Goal: Information Seeking & Learning: Learn about a topic

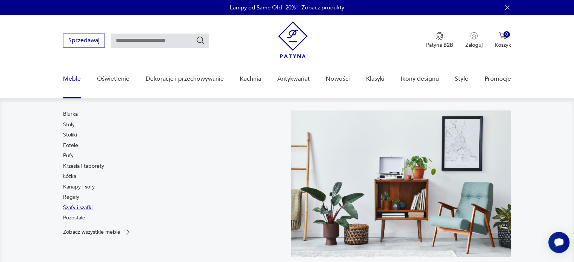
click at [83, 208] on link "Szafy i szafki" at bounding box center [77, 208] width 29 height 8
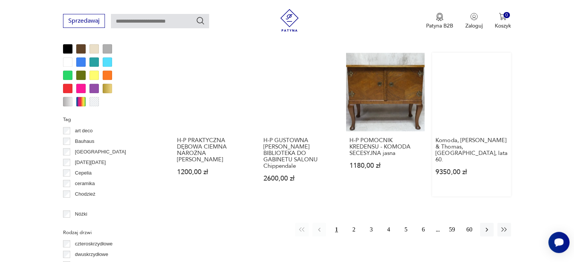
scroll to position [730, 0]
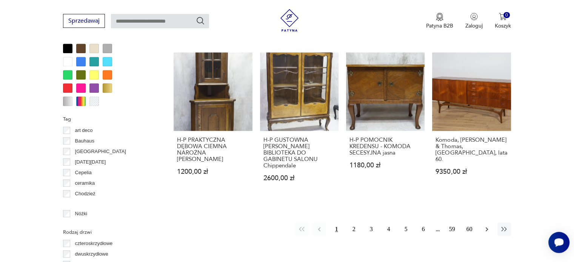
click at [486, 228] on button "button" at bounding box center [487, 230] width 14 height 14
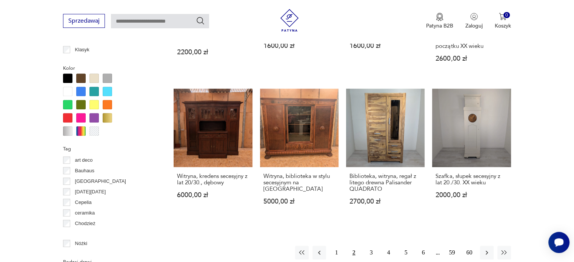
scroll to position [701, 0]
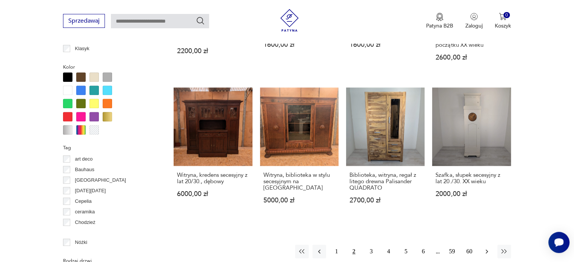
click at [484, 248] on icon "button" at bounding box center [487, 252] width 8 height 8
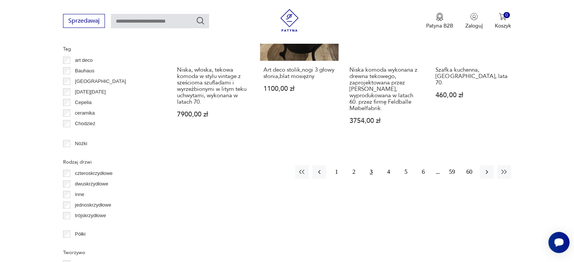
scroll to position [805, 0]
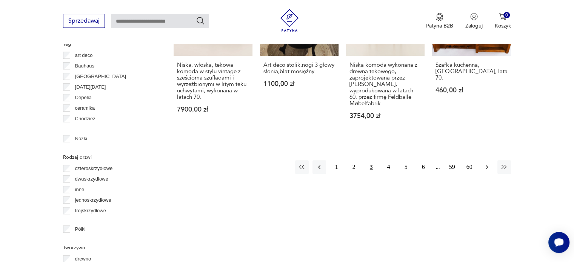
click at [488, 163] on icon "button" at bounding box center [487, 167] width 8 height 8
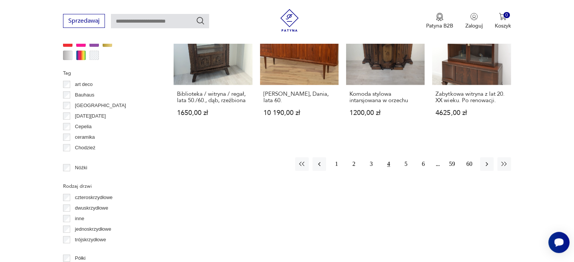
scroll to position [776, 0]
click at [487, 164] on icon "button" at bounding box center [487, 164] width 8 height 8
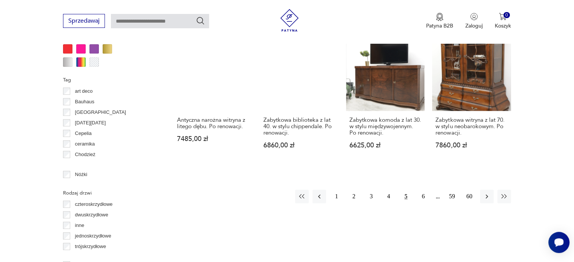
scroll to position [783, 0]
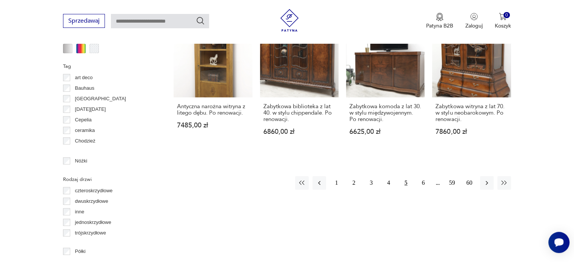
click at [487, 176] on button "button" at bounding box center [487, 183] width 14 height 14
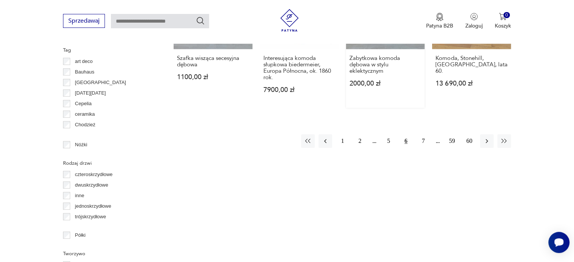
scroll to position [804, 0]
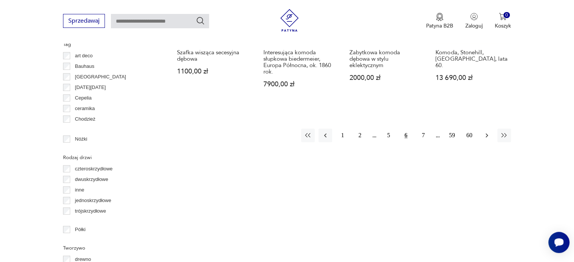
click at [482, 134] on button "button" at bounding box center [487, 136] width 14 height 14
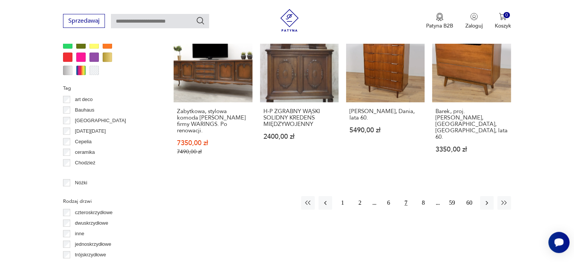
scroll to position [760, 0]
click at [487, 197] on button "button" at bounding box center [487, 204] width 14 height 14
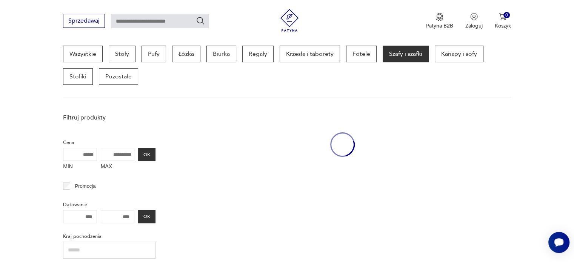
scroll to position [200, 0]
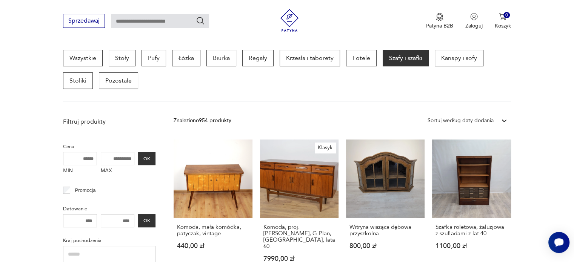
click at [487, 195] on link "Szafka roletowa, żaluzjowa z szufladami z lat 40. 1100,00 zł" at bounding box center [471, 208] width 79 height 137
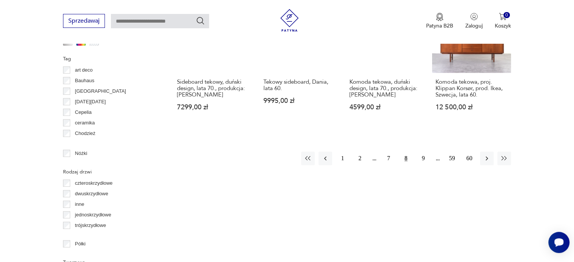
scroll to position [793, 0]
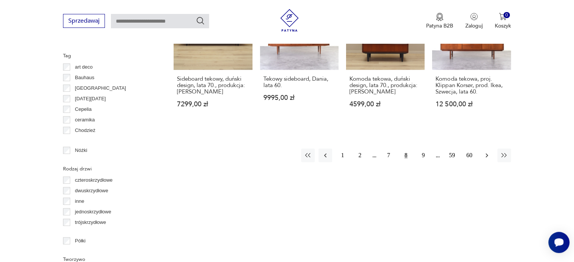
click at [486, 152] on icon "button" at bounding box center [487, 156] width 8 height 8
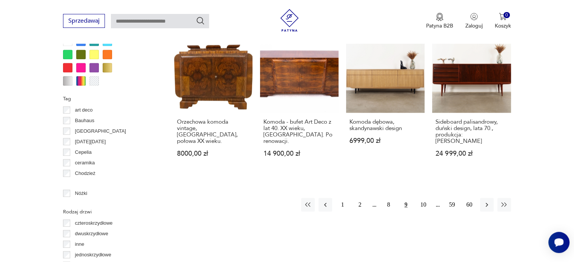
scroll to position [744, 0]
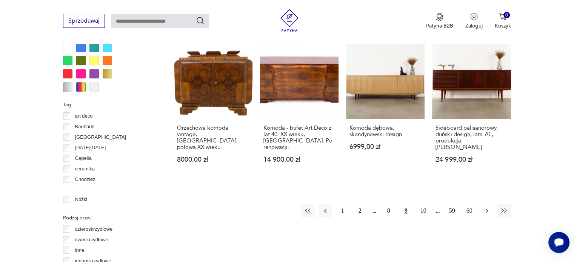
click at [481, 204] on button "button" at bounding box center [487, 211] width 14 height 14
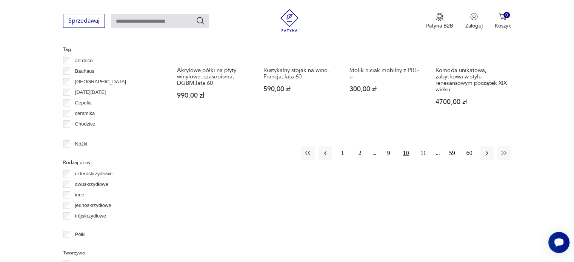
scroll to position [800, 0]
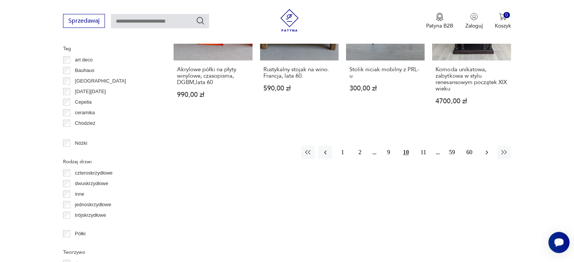
click at [485, 149] on icon "button" at bounding box center [487, 153] width 8 height 8
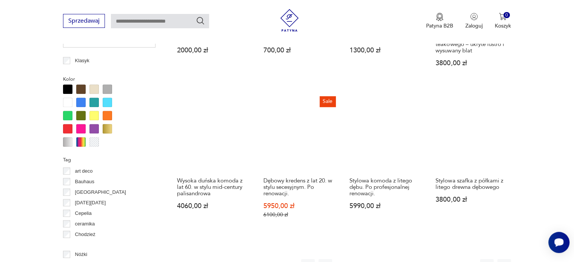
scroll to position [771, 0]
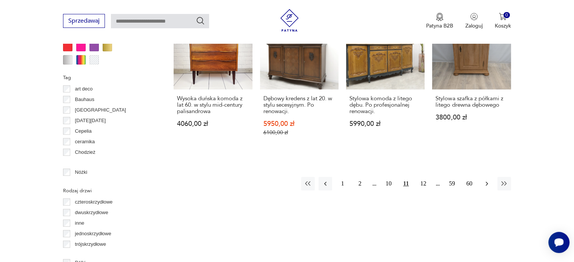
click at [488, 180] on icon "button" at bounding box center [487, 184] width 8 height 8
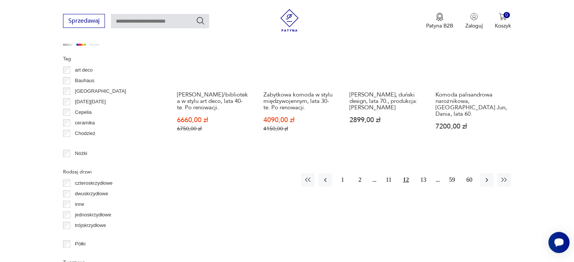
scroll to position [791, 0]
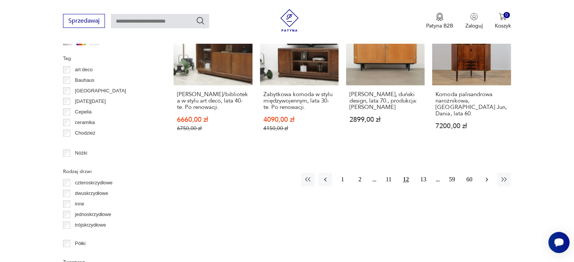
click at [491, 173] on button "button" at bounding box center [487, 180] width 14 height 14
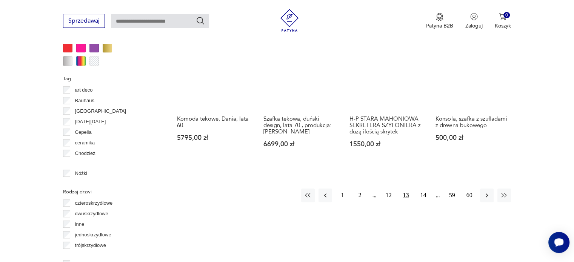
scroll to position [771, 0]
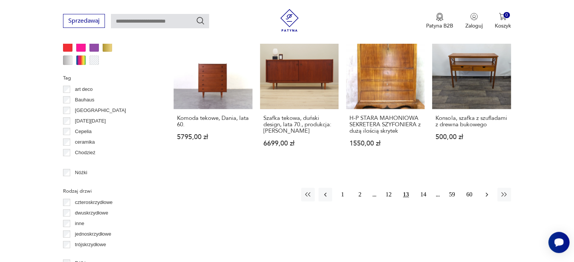
click at [487, 191] on icon "button" at bounding box center [487, 195] width 8 height 8
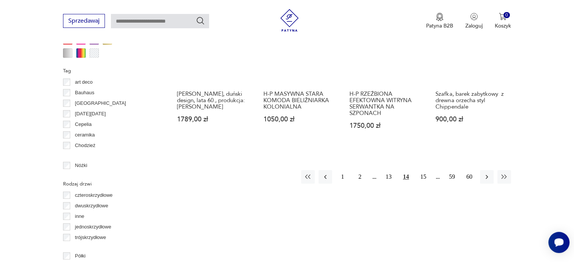
scroll to position [780, 0]
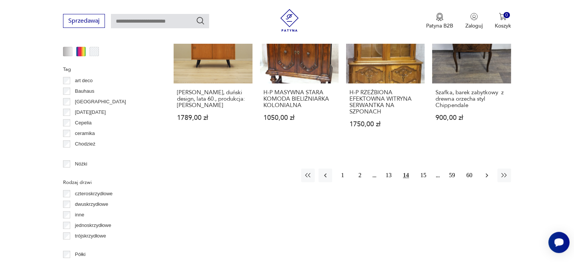
click at [486, 174] on icon "button" at bounding box center [487, 176] width 2 height 4
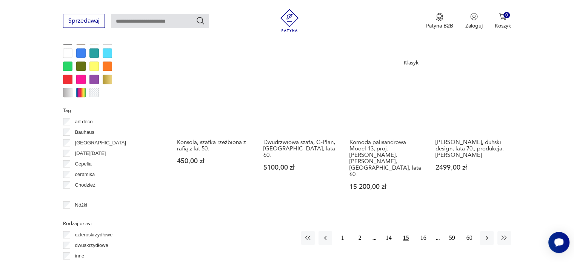
scroll to position [740, 0]
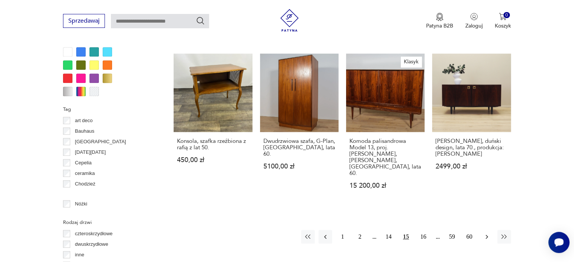
click at [485, 233] on icon "button" at bounding box center [487, 237] width 8 height 8
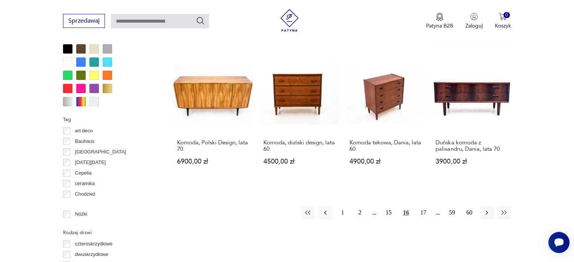
scroll to position [731, 0]
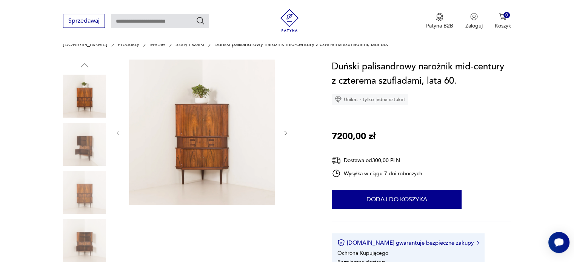
scroll to position [66, 0]
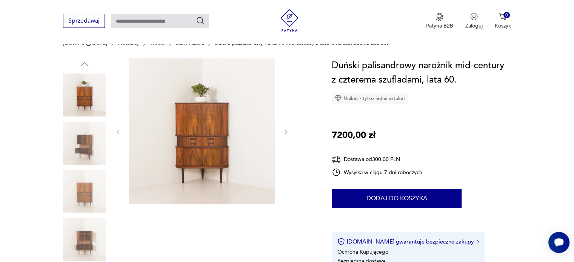
click at [284, 133] on icon "button" at bounding box center [286, 132] width 6 height 6
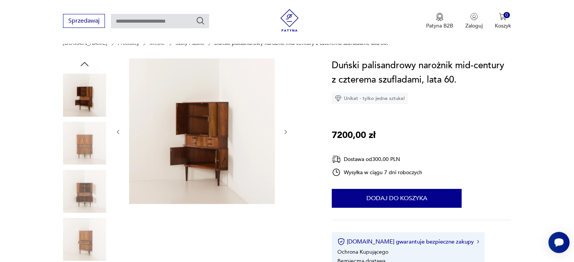
click at [284, 133] on icon "button" at bounding box center [286, 132] width 6 height 6
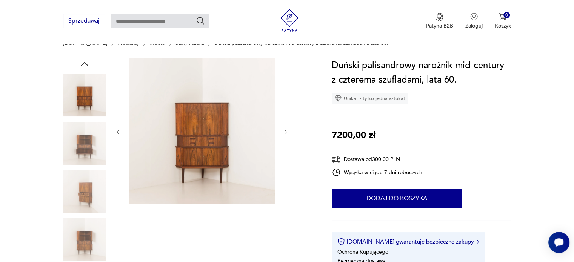
click at [284, 133] on icon "button" at bounding box center [286, 132] width 6 height 6
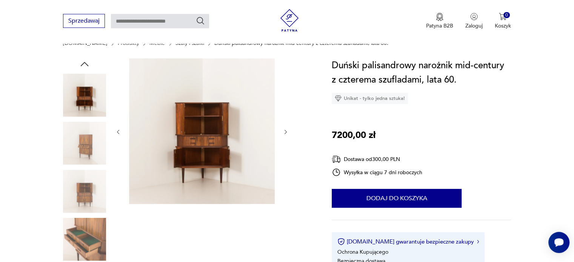
click at [284, 133] on icon "button" at bounding box center [286, 132] width 6 height 6
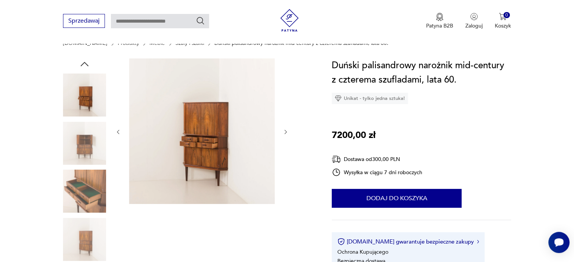
click at [284, 133] on icon "button" at bounding box center [286, 132] width 6 height 6
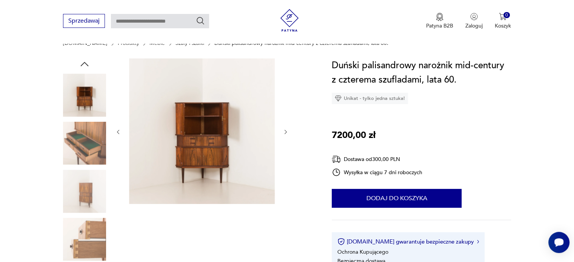
click at [284, 133] on icon "button" at bounding box center [286, 132] width 6 height 6
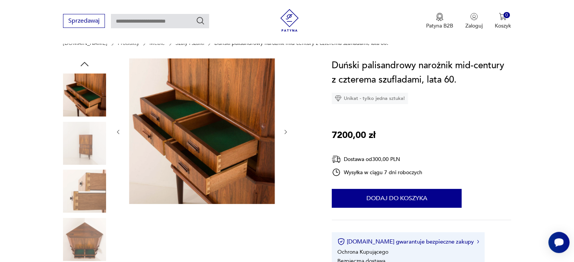
click at [284, 133] on icon "button" at bounding box center [286, 132] width 6 height 6
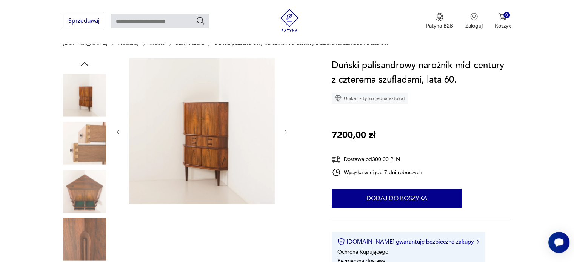
click at [284, 133] on icon "button" at bounding box center [286, 132] width 6 height 6
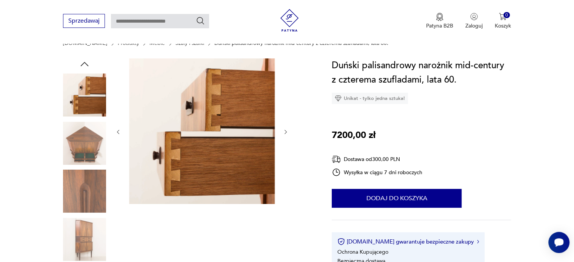
click at [284, 133] on icon "button" at bounding box center [286, 132] width 6 height 6
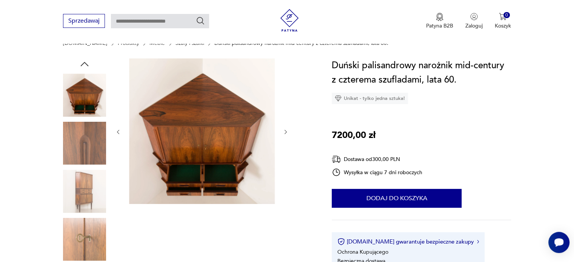
click at [284, 133] on icon "button" at bounding box center [286, 132] width 6 height 6
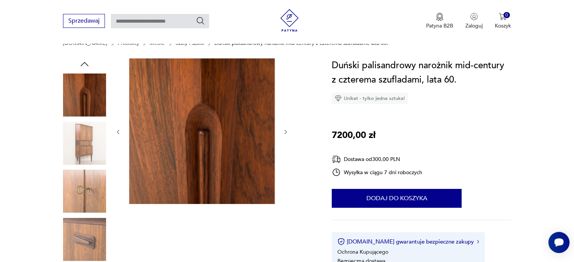
click at [284, 133] on icon "button" at bounding box center [286, 132] width 6 height 6
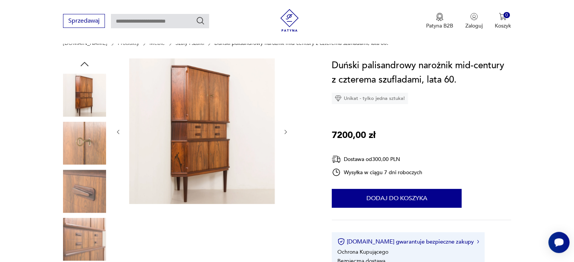
click at [284, 133] on icon "button" at bounding box center [286, 132] width 6 height 6
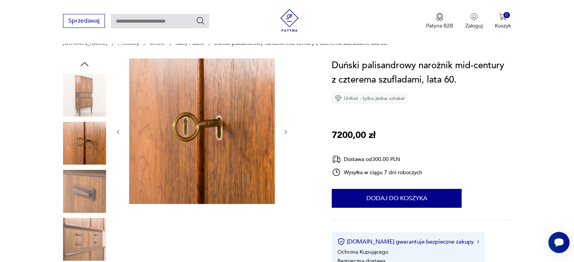
click at [284, 133] on icon "button" at bounding box center [286, 132] width 6 height 6
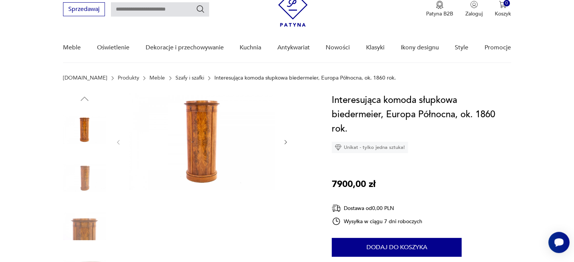
click at [283, 143] on icon "button" at bounding box center [286, 142] width 6 height 6
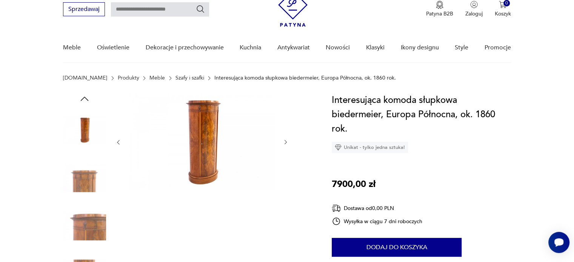
click at [283, 143] on icon "button" at bounding box center [286, 142] width 6 height 6
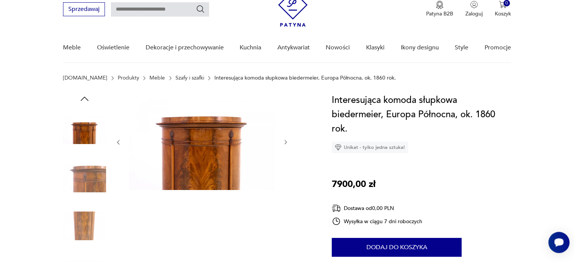
click at [283, 143] on icon "button" at bounding box center [286, 142] width 6 height 6
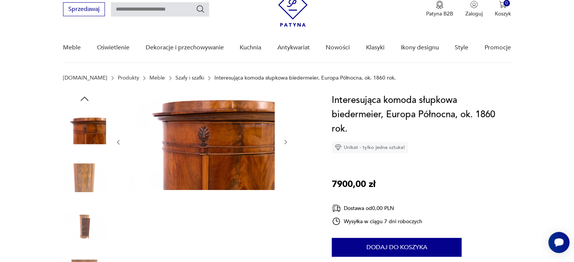
click at [283, 143] on icon "button" at bounding box center [286, 142] width 6 height 6
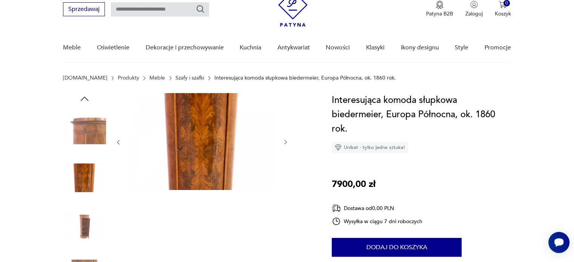
click at [283, 143] on icon "button" at bounding box center [286, 142] width 6 height 6
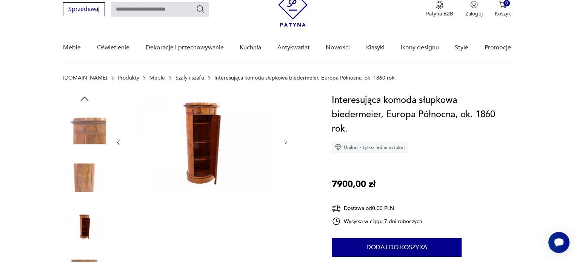
click at [285, 140] on icon "button" at bounding box center [286, 142] width 6 height 6
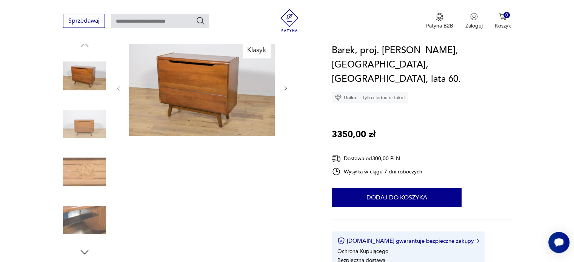
click at [284, 91] on icon "button" at bounding box center [286, 88] width 6 height 6
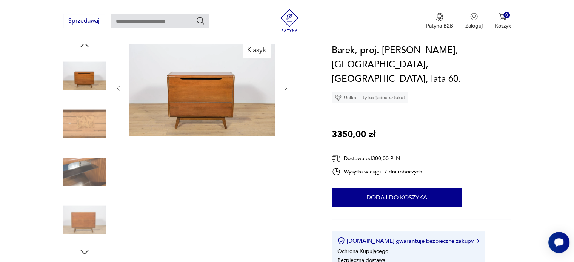
click at [284, 91] on icon "button" at bounding box center [286, 88] width 6 height 6
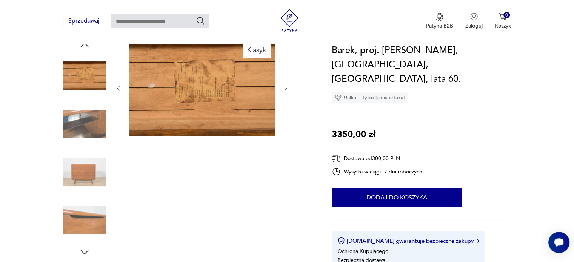
click at [284, 91] on icon "button" at bounding box center [286, 88] width 6 height 6
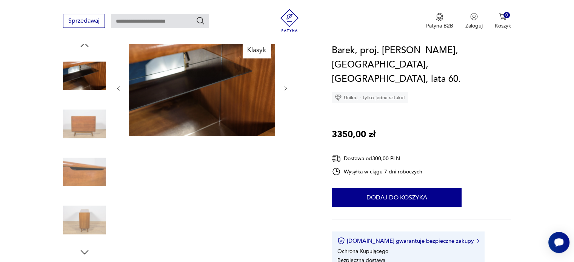
click at [285, 87] on icon "button" at bounding box center [286, 88] width 6 height 6
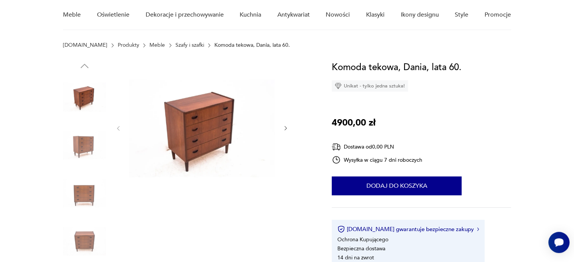
scroll to position [65, 0]
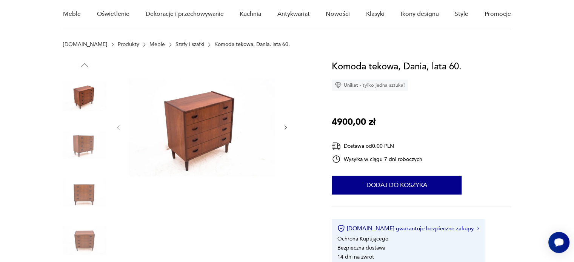
click at [285, 129] on icon "button" at bounding box center [286, 128] width 6 height 6
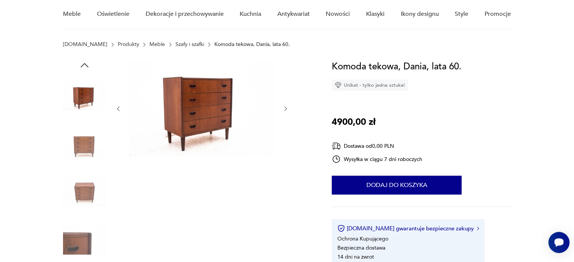
click at [285, 129] on div at bounding box center [202, 109] width 174 height 99
click at [284, 106] on icon "button" at bounding box center [286, 109] width 6 height 6
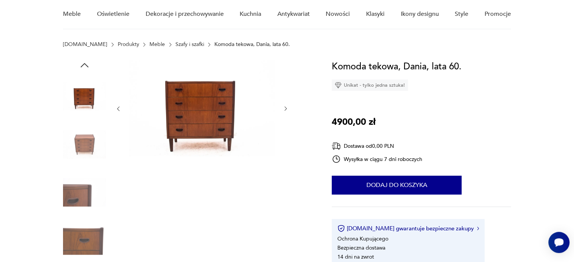
click at [284, 106] on icon "button" at bounding box center [286, 109] width 6 height 6
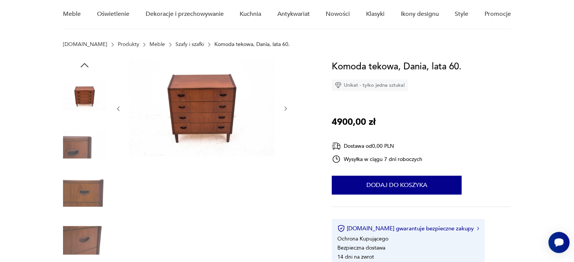
click at [284, 106] on icon "button" at bounding box center [286, 109] width 6 height 6
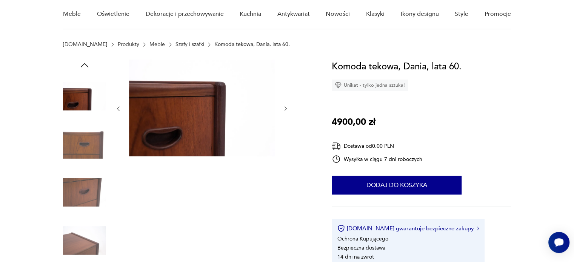
click at [284, 106] on icon "button" at bounding box center [286, 109] width 6 height 6
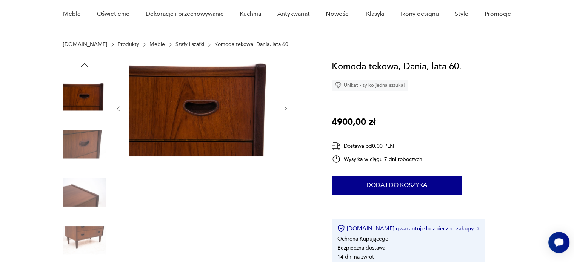
click at [284, 106] on icon "button" at bounding box center [286, 109] width 6 height 6
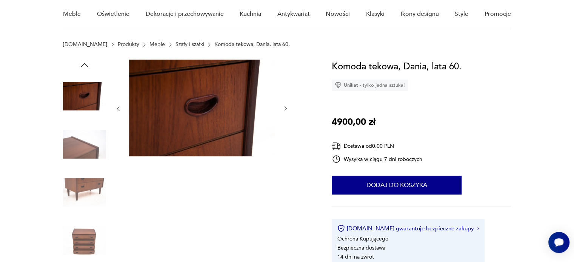
click at [284, 106] on icon "button" at bounding box center [286, 109] width 6 height 6
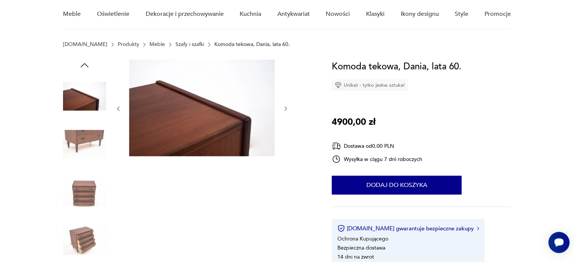
click at [284, 106] on icon "button" at bounding box center [286, 109] width 6 height 6
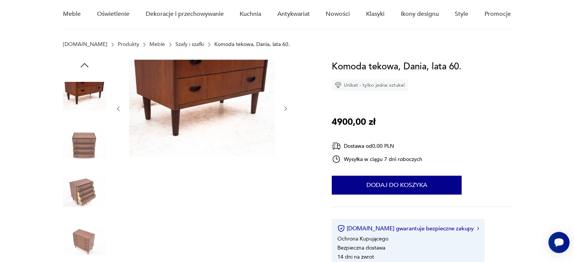
click at [284, 106] on icon "button" at bounding box center [286, 109] width 6 height 6
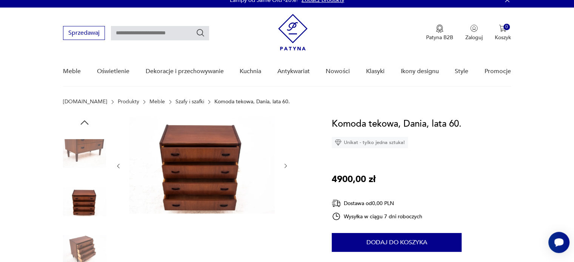
scroll to position [0, 0]
